Goal: Task Accomplishment & Management: Complete application form

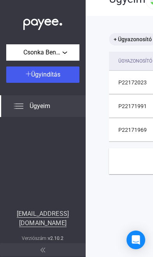
scroll to position [21, 0]
click at [29, 73] on img at bounding box center [28, 73] width 5 height 5
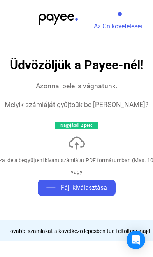
click at [81, 189] on span "Fájl kiválasztása" at bounding box center [84, 187] width 46 height 9
click at [79, 187] on span "Fájl kiválasztása" at bounding box center [84, 187] width 46 height 9
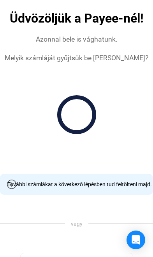
scroll to position [46, 0]
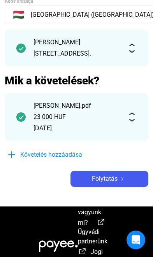
click at [110, 184] on span "Folytatás" at bounding box center [105, 178] width 26 height 9
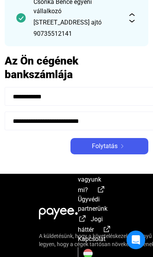
click at [114, 151] on span "Folytatás" at bounding box center [105, 146] width 26 height 9
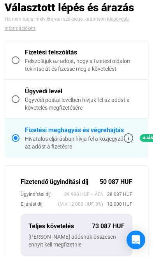
scroll to position [204, 0]
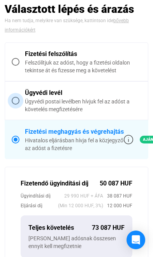
click at [13, 102] on span at bounding box center [16, 101] width 8 height 8
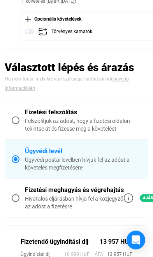
scroll to position [132, 0]
click at [19, 119] on span at bounding box center [16, 120] width 8 height 8
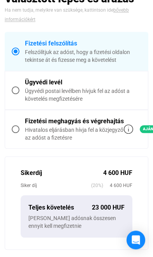
scroll to position [167, 0]
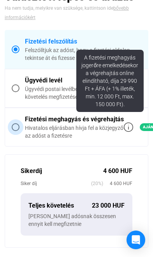
click at [130, 112] on div "A fizetési meghagyás jogerőre emelkedésekor a végrehajtás online elindítható, d…" at bounding box center [109, 81] width 67 height 62
click at [142, 169] on div "Sikerdíj 4 600 HUF Siker díj (20%) 4 600 HUF Teljes követelés 23 000 [PERSON_NA…" at bounding box center [76, 200] width 143 height 93
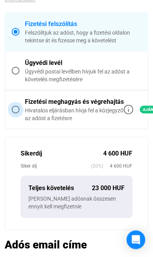
scroll to position [185, 0]
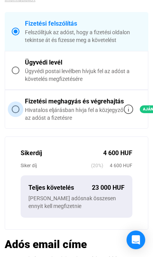
click at [16, 105] on span at bounding box center [16, 109] width 8 height 8
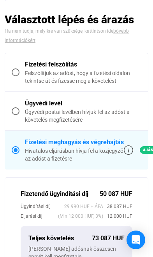
scroll to position [206, 0]
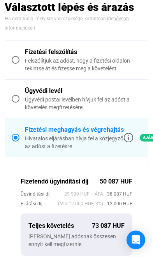
click at [17, 96] on span at bounding box center [16, 99] width 8 height 8
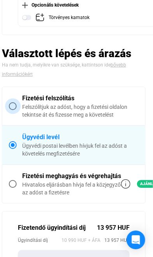
scroll to position [146, 3]
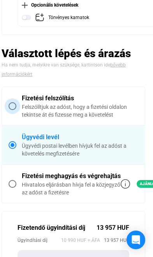
click at [14, 105] on span at bounding box center [13, 106] width 8 height 8
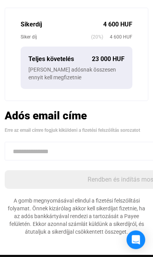
scroll to position [309, 0]
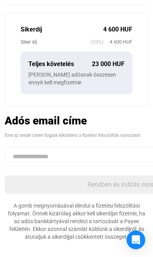
click at [71, 151] on input at bounding box center [121, 156] width 233 height 19
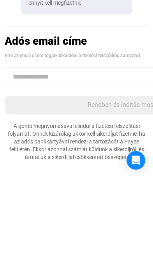
click at [99, 147] on input at bounding box center [121, 156] width 233 height 19
paste input "**********"
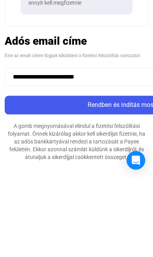
type input "**********"
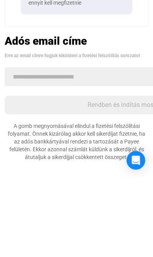
scroll to position [388, 0]
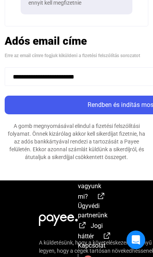
click at [131, 105] on div "Rendben és indítás most" at bounding box center [121, 104] width 229 height 9
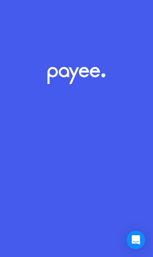
scroll to position [43, 0]
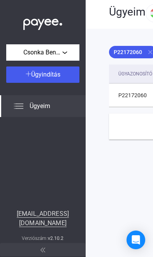
scroll to position [8, 0]
